Goal: Transaction & Acquisition: Purchase product/service

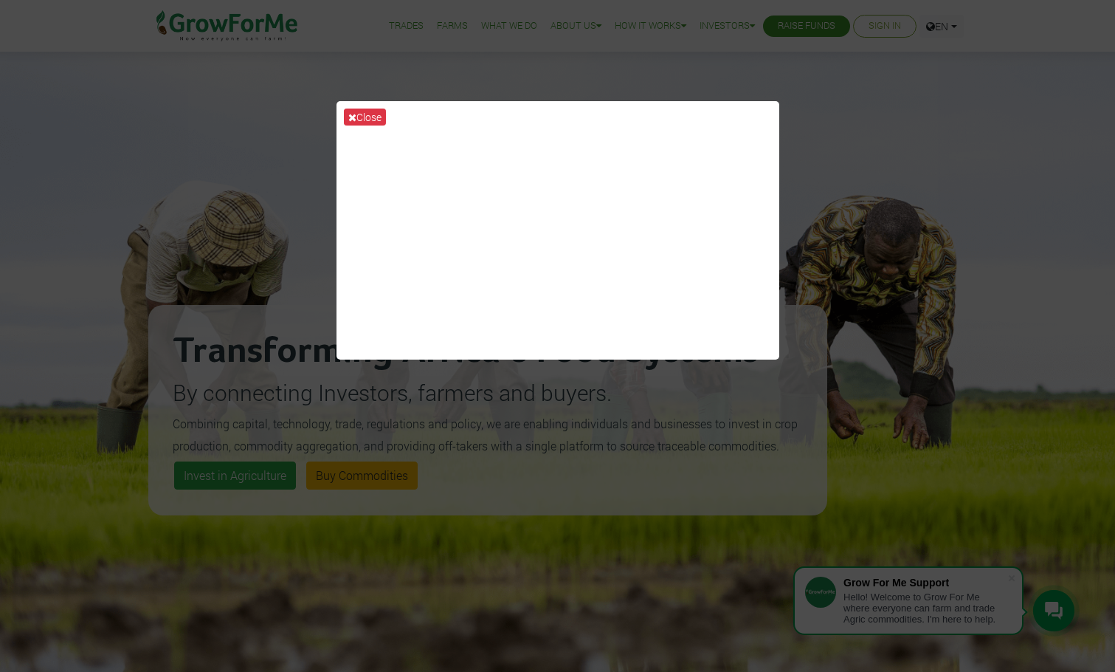
click at [869, 218] on div "Close" at bounding box center [557, 336] width 1115 height 672
click at [1046, 382] on div "Close" at bounding box center [557, 336] width 1115 height 672
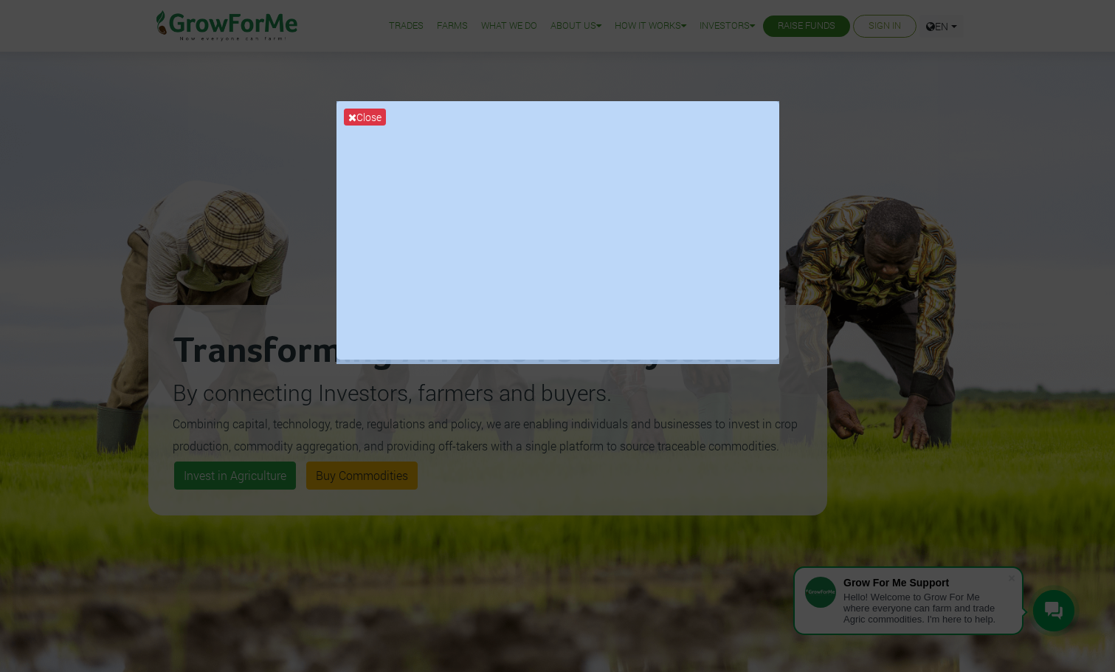
click at [915, 279] on div "Close" at bounding box center [557, 336] width 1115 height 672
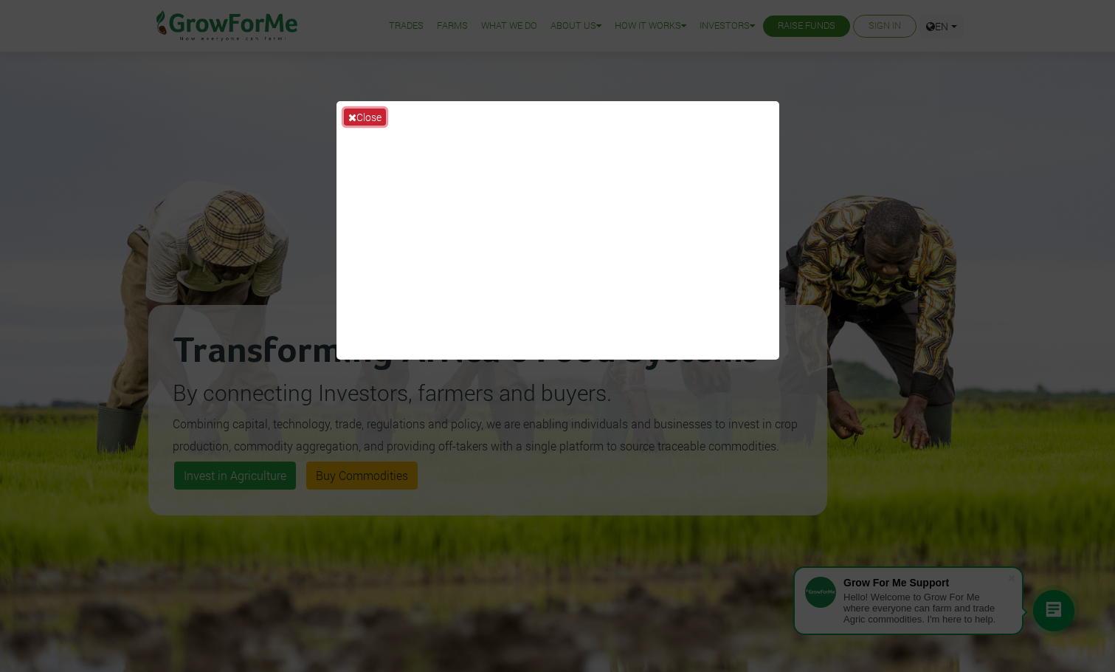
click at [376, 115] on button "Close" at bounding box center [365, 116] width 42 height 17
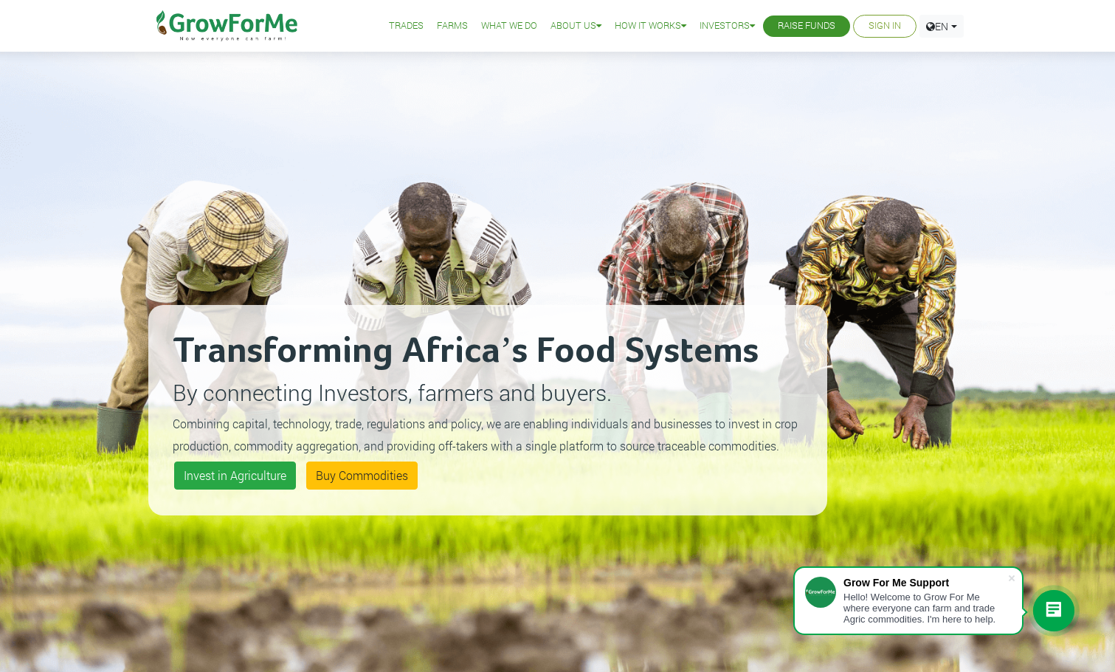
click at [626, 627] on div "Transforming Africa’s Food Systems By connecting Investors, farmers and buyers.…" at bounding box center [487, 410] width 679 height 672
click at [1083, 303] on div "Transforming Africa’s Food Systems By connecting Investors, farmers and buyers.…" at bounding box center [557, 391] width 1115 height 782
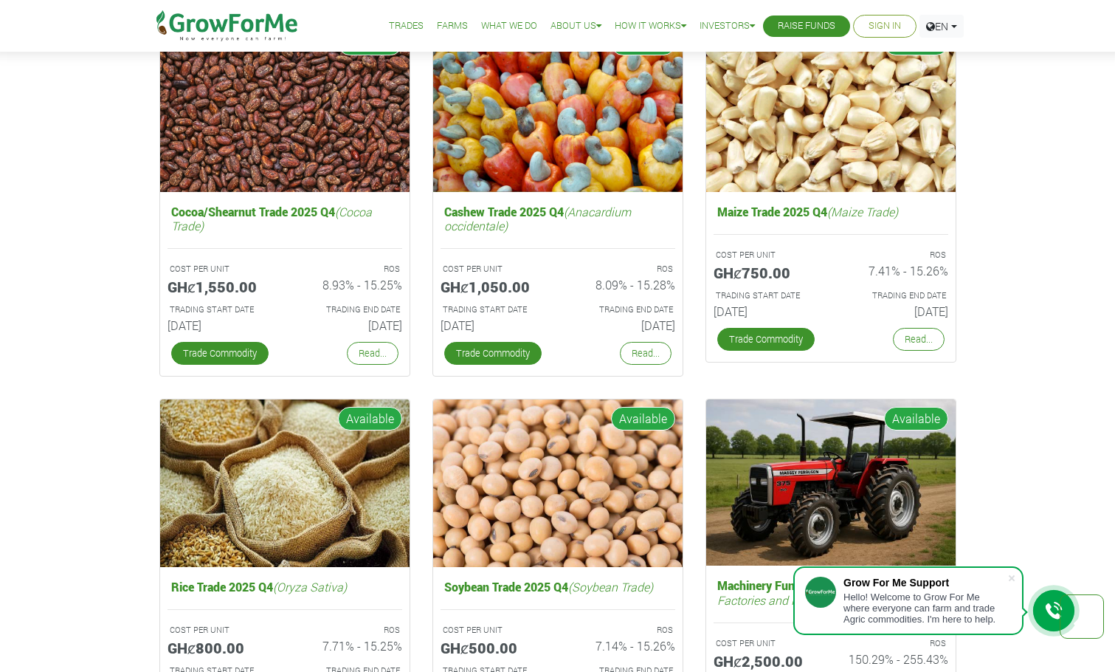
scroll to position [2140, 0]
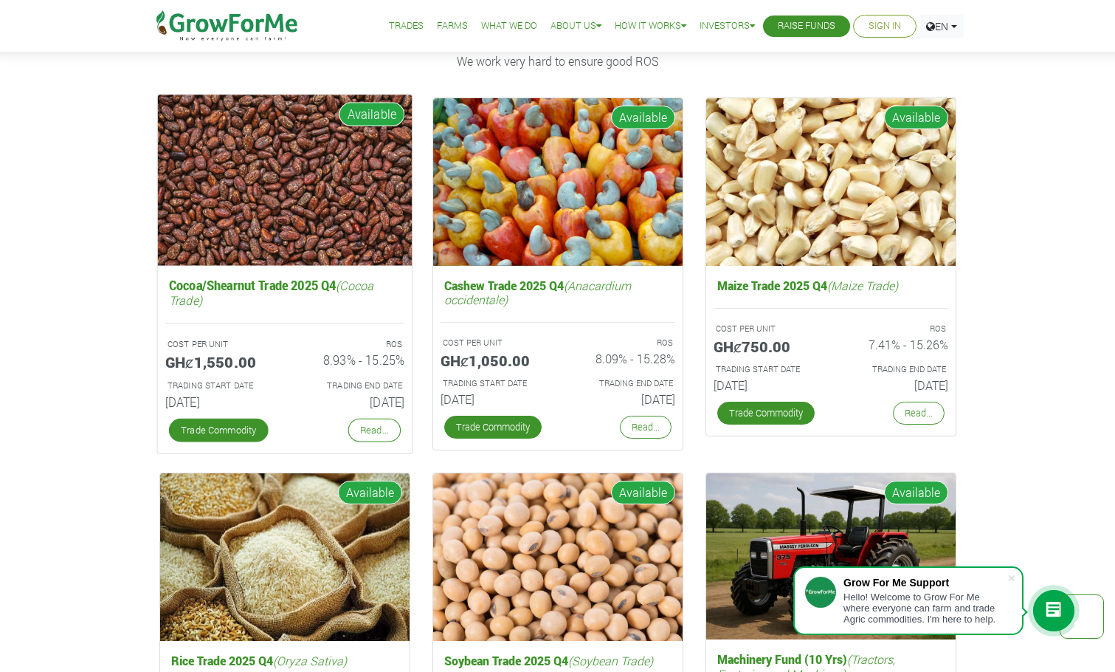
click at [278, 190] on img at bounding box center [284, 179] width 255 height 170
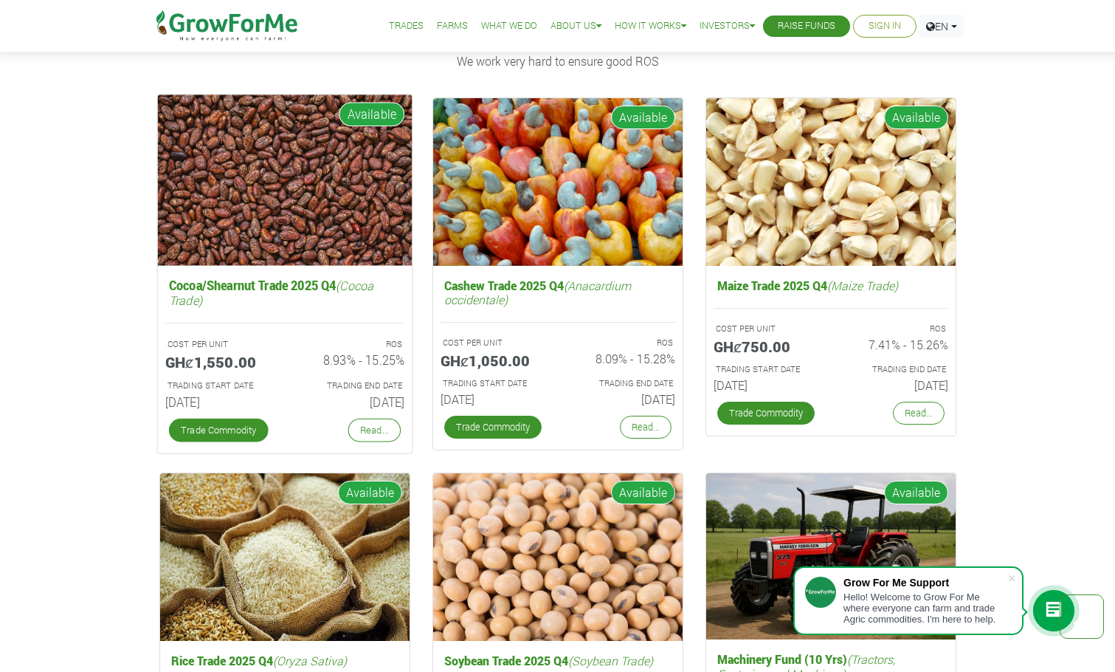
click at [370, 444] on div "Read..." at bounding box center [374, 430] width 61 height 31
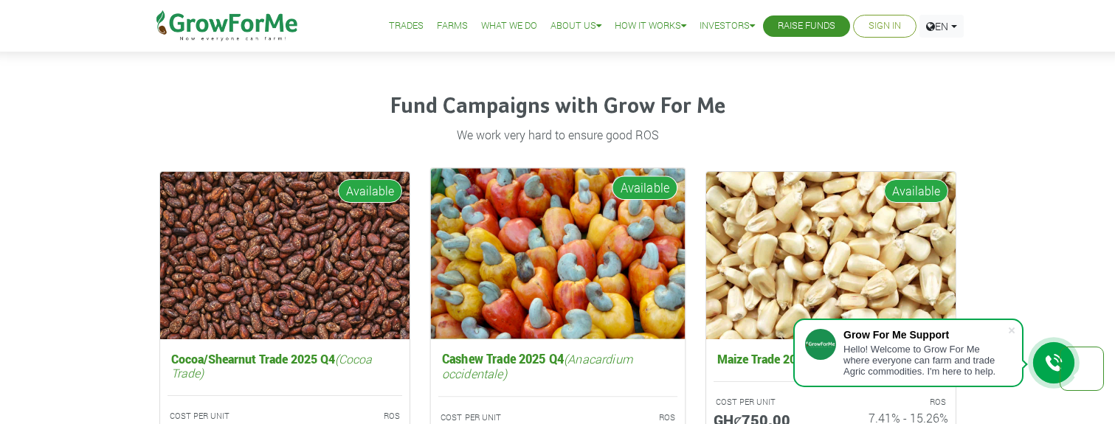
scroll to position [1893, 0]
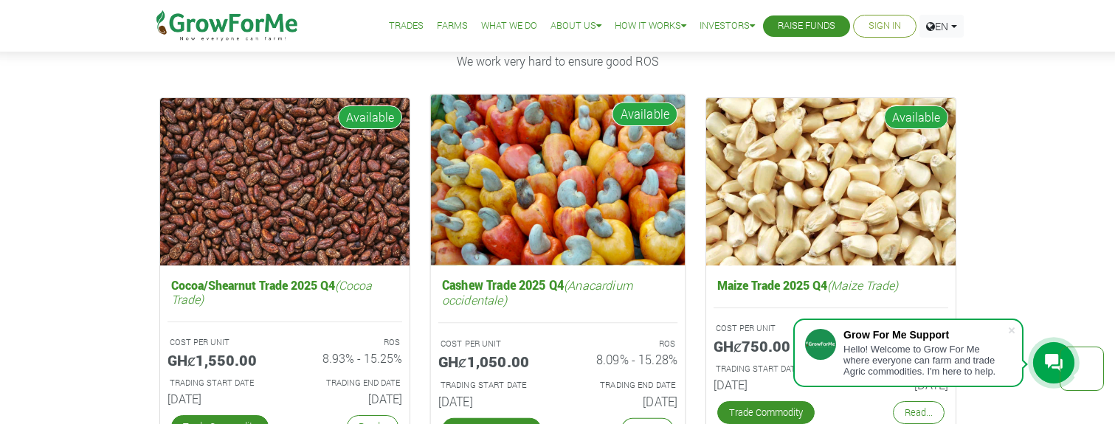
click at [528, 175] on img at bounding box center [557, 179] width 255 height 170
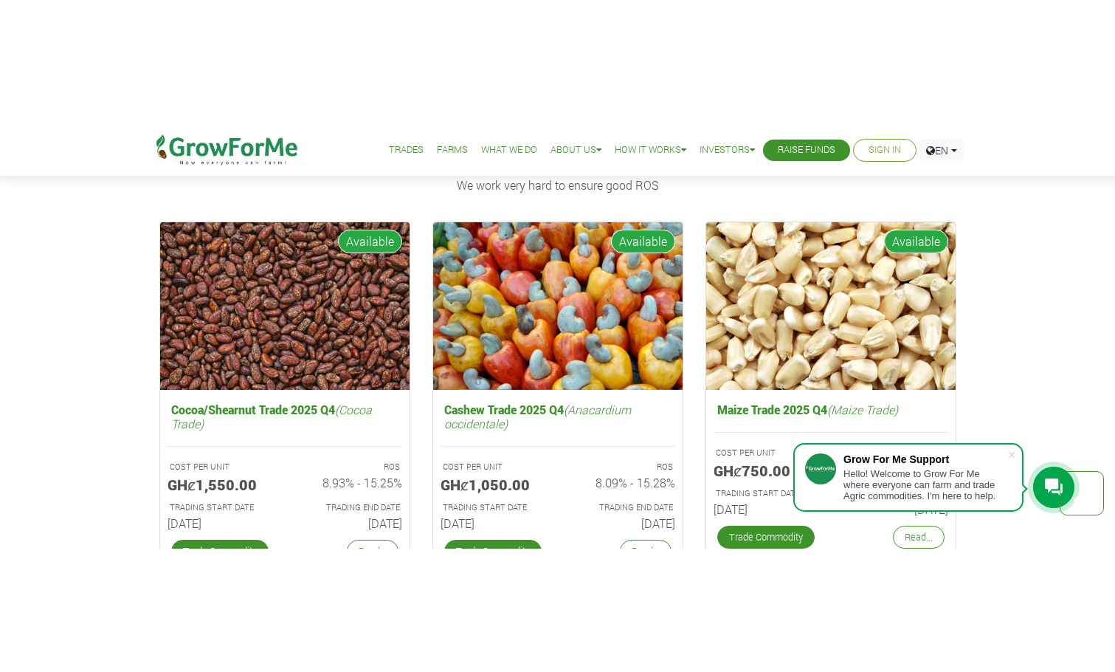
scroll to position [2140, 0]
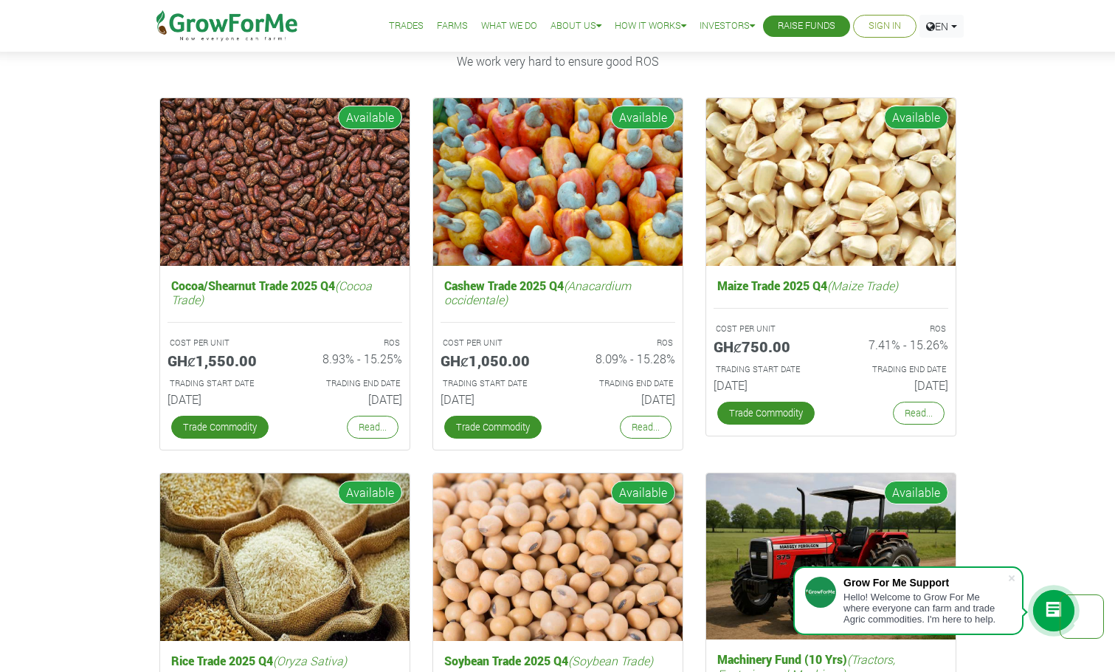
click at [119, 199] on div "Fund Campaigns with Grow For Me We work very hard to ensure good ROS Cocoa/Shea…" at bounding box center [557, 560] width 1115 height 1124
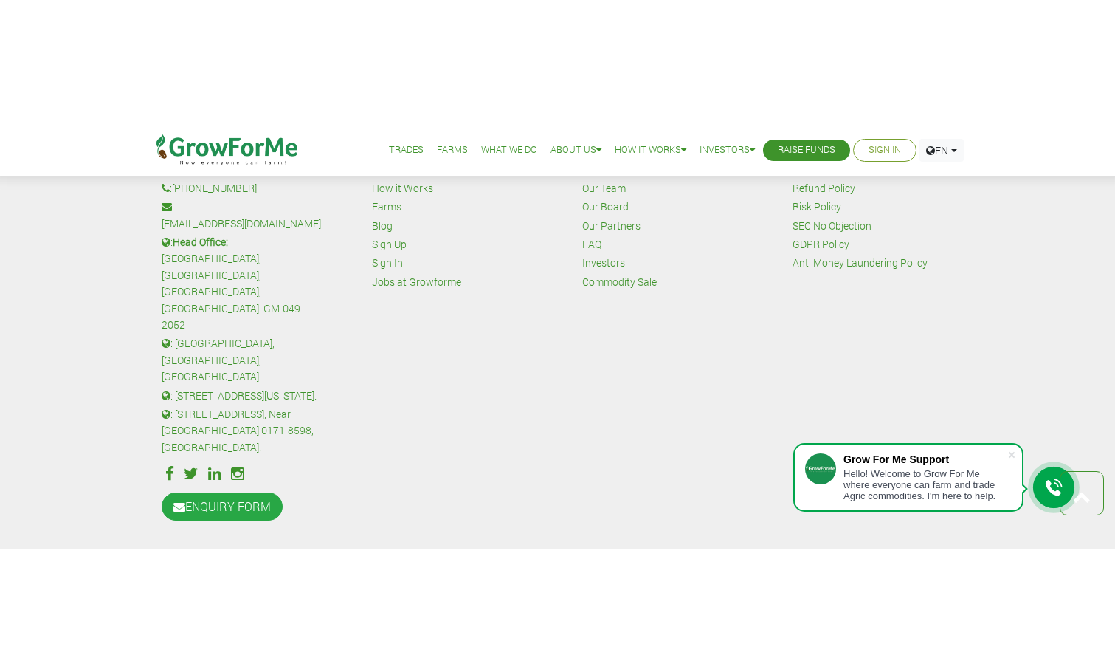
scroll to position [3530, 0]
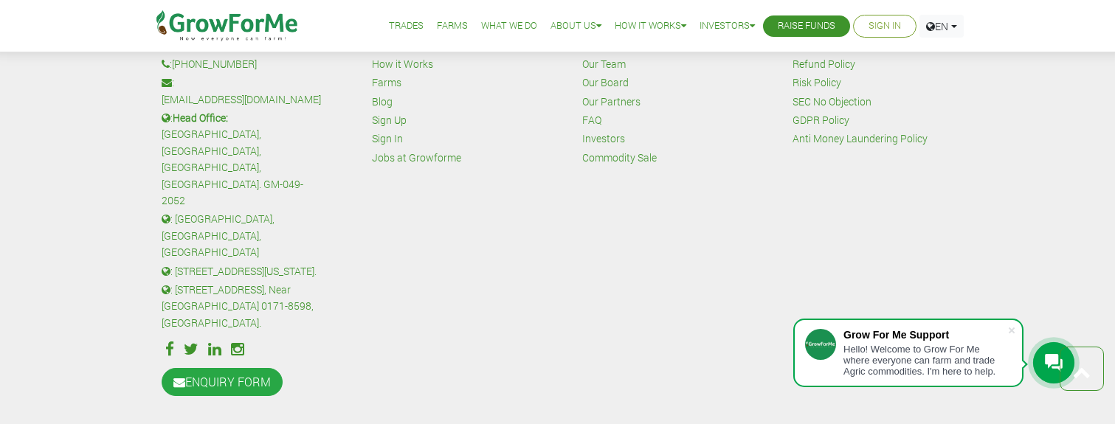
click at [1112, 438] on div "Contact: : [PHONE_NUMBER] : [PHONE_NUMBER] : [PHONE_NUMBER] : [EMAIL_ADDRESS][D…" at bounding box center [557, 188] width 1115 height 502
